Goal: Check status

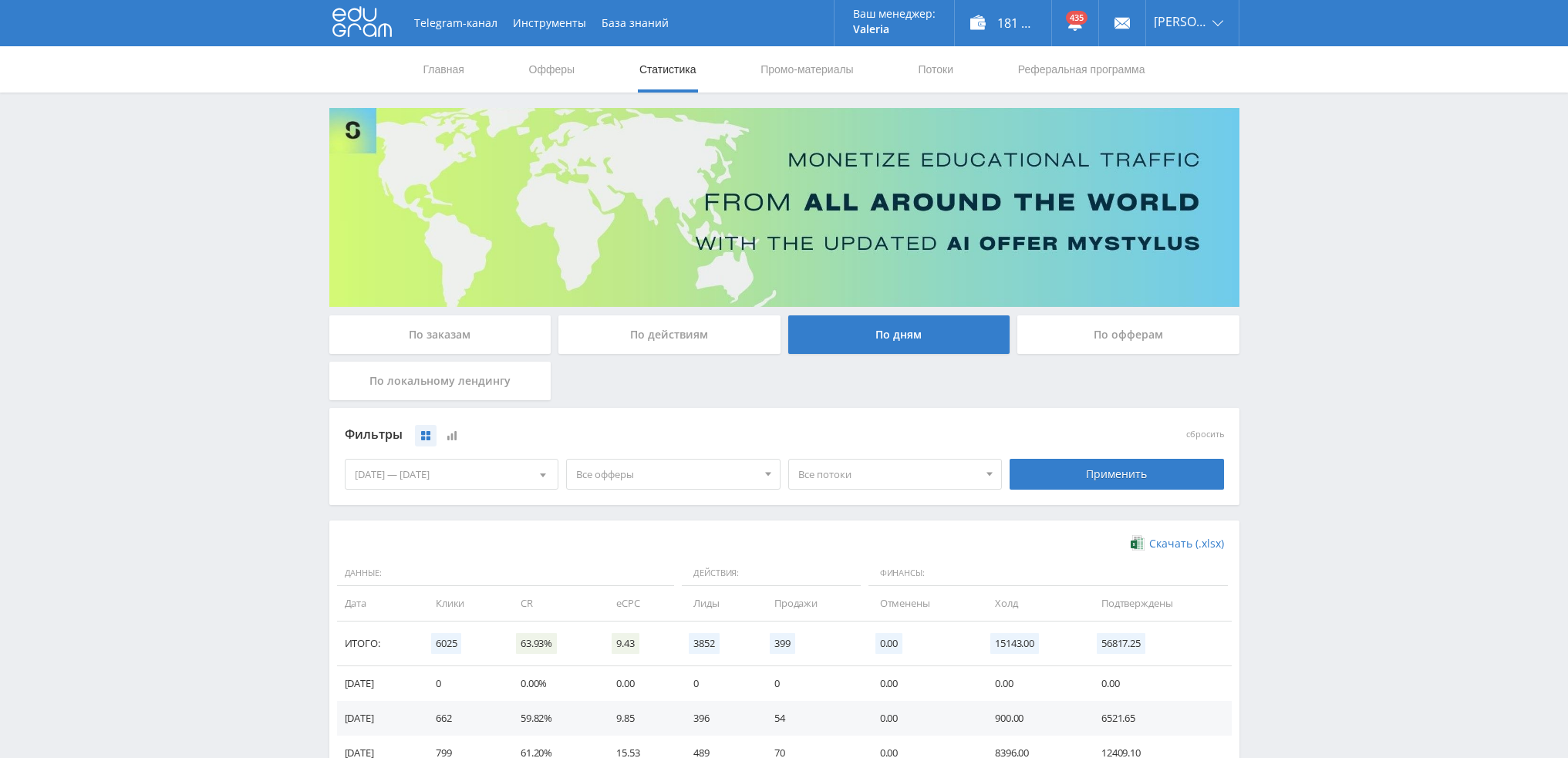
scroll to position [250, 0]
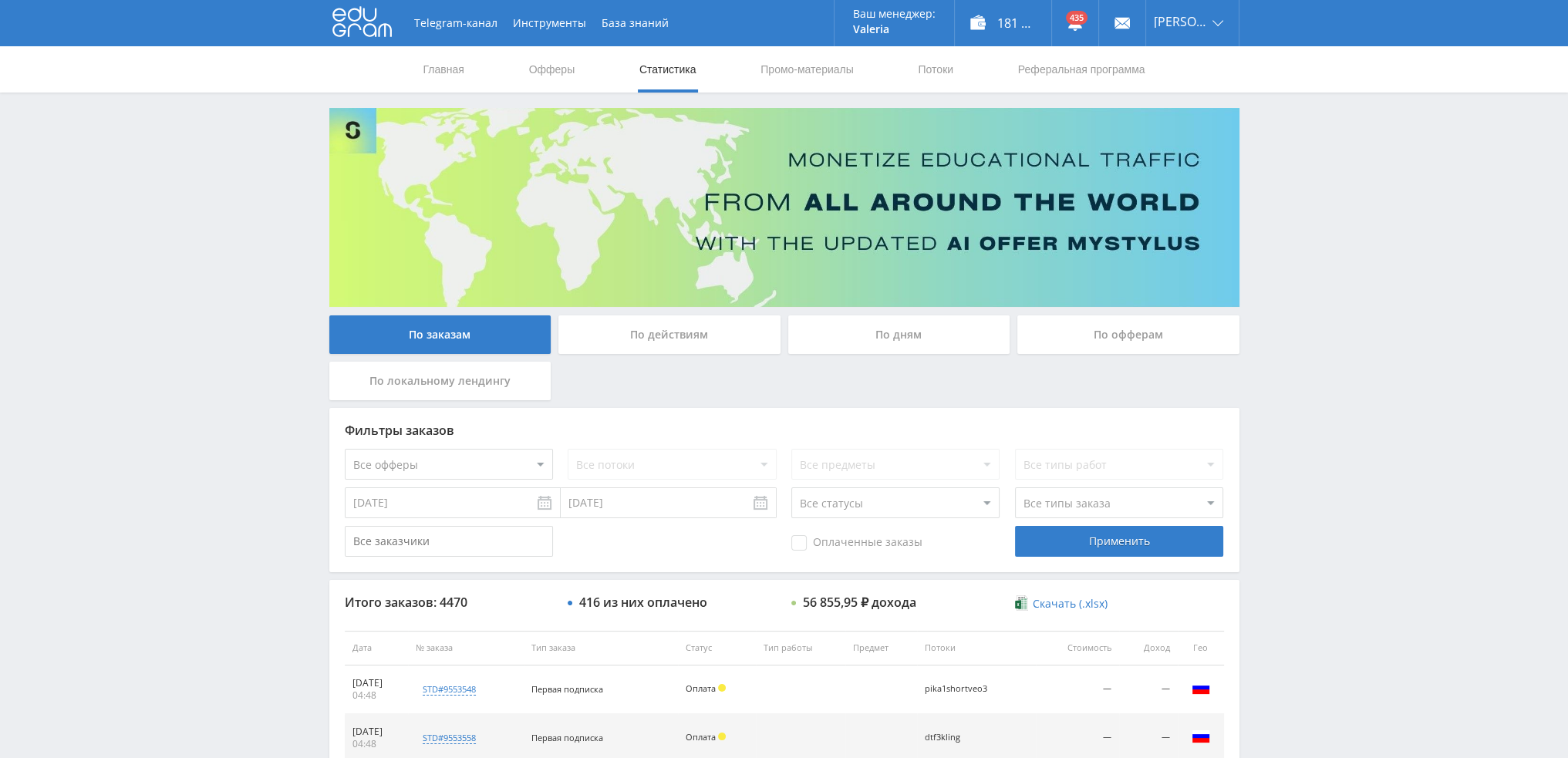
click at [892, 340] on div "По дням" at bounding box center [899, 335] width 222 height 39
click at [0, 0] on input "По дням" at bounding box center [0, 0] width 0 height 0
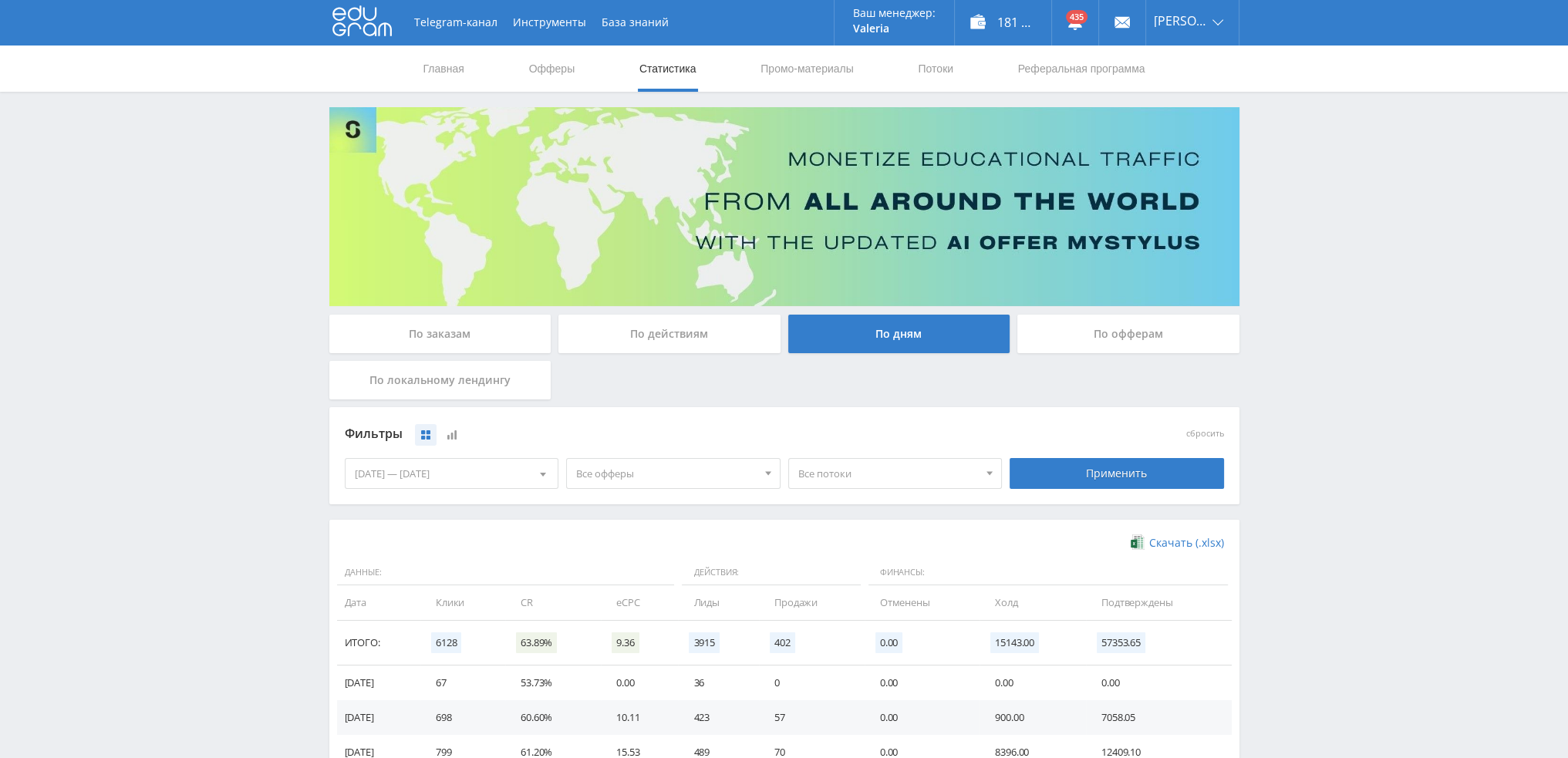
scroll to position [250, 0]
